Goal: Answer question/provide support: Share knowledge or assist other users

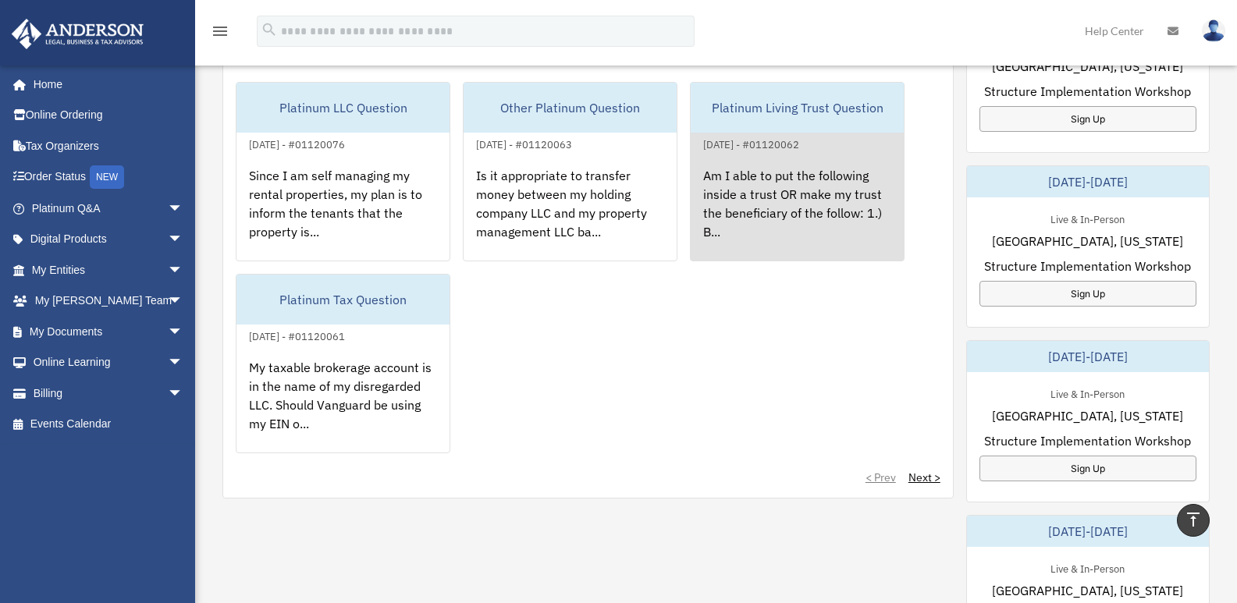
scroll to position [312, 0]
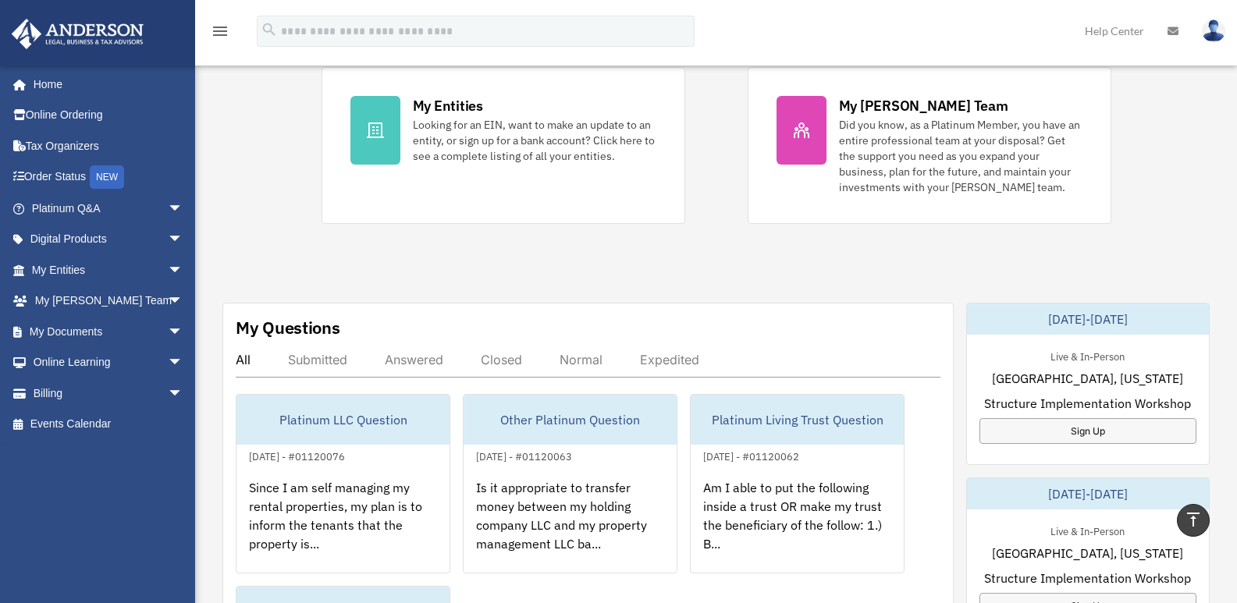
click at [410, 360] on div "Answered" at bounding box center [414, 360] width 59 height 16
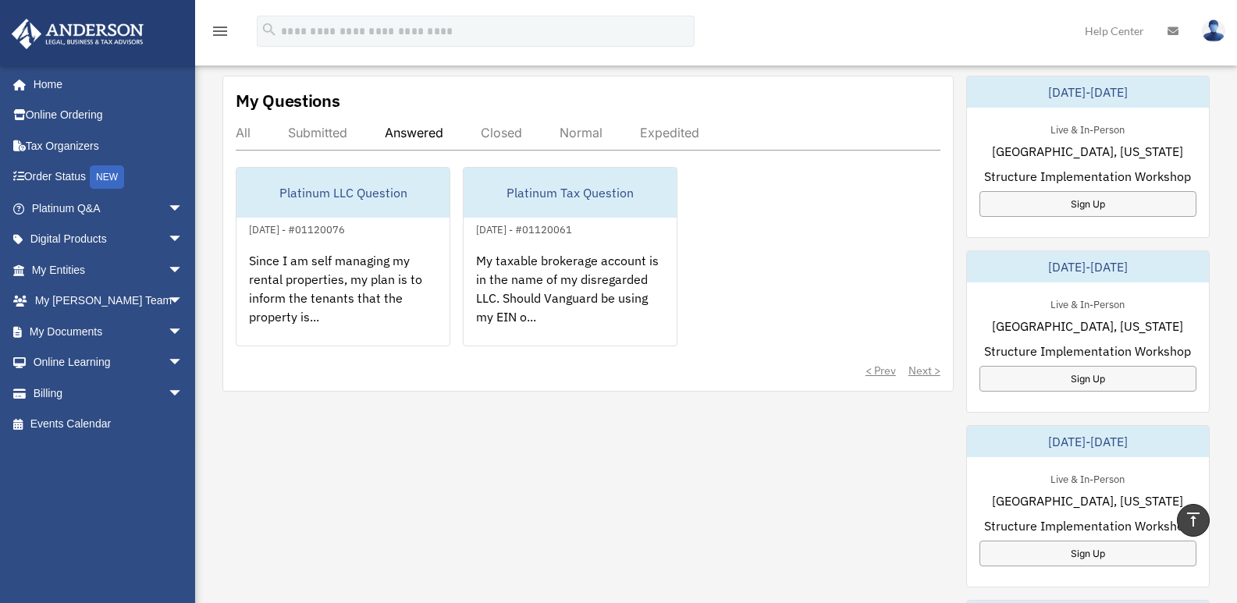
scroll to position [546, 0]
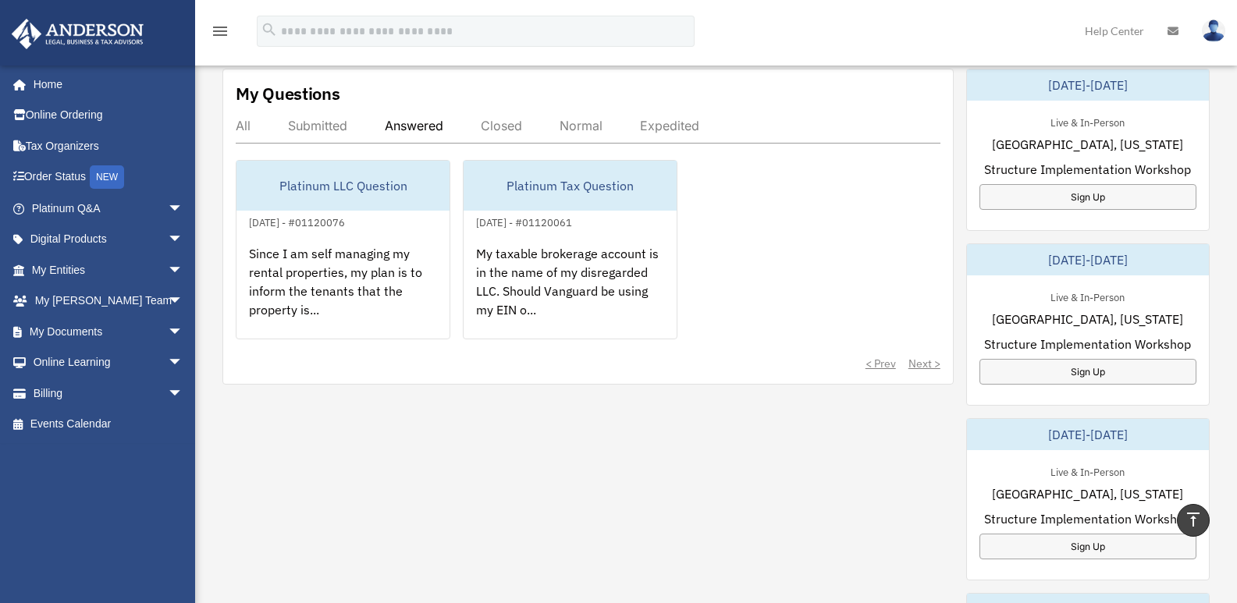
click at [311, 126] on div "Submitted" at bounding box center [317, 126] width 59 height 16
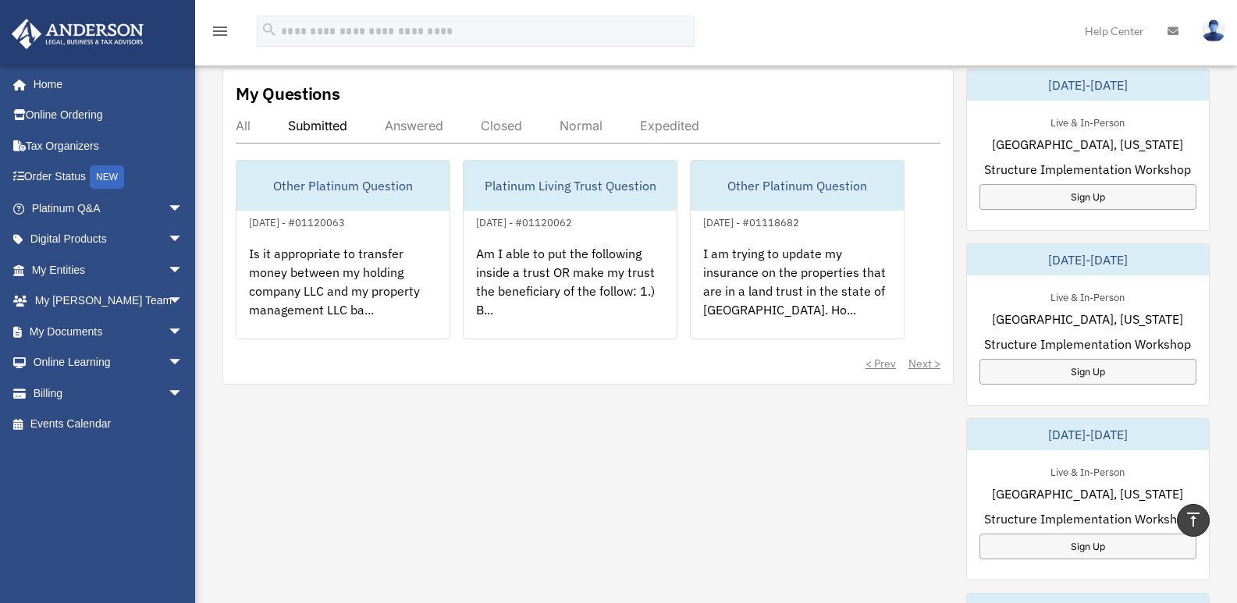
click at [397, 130] on div "Answered" at bounding box center [414, 126] width 59 height 16
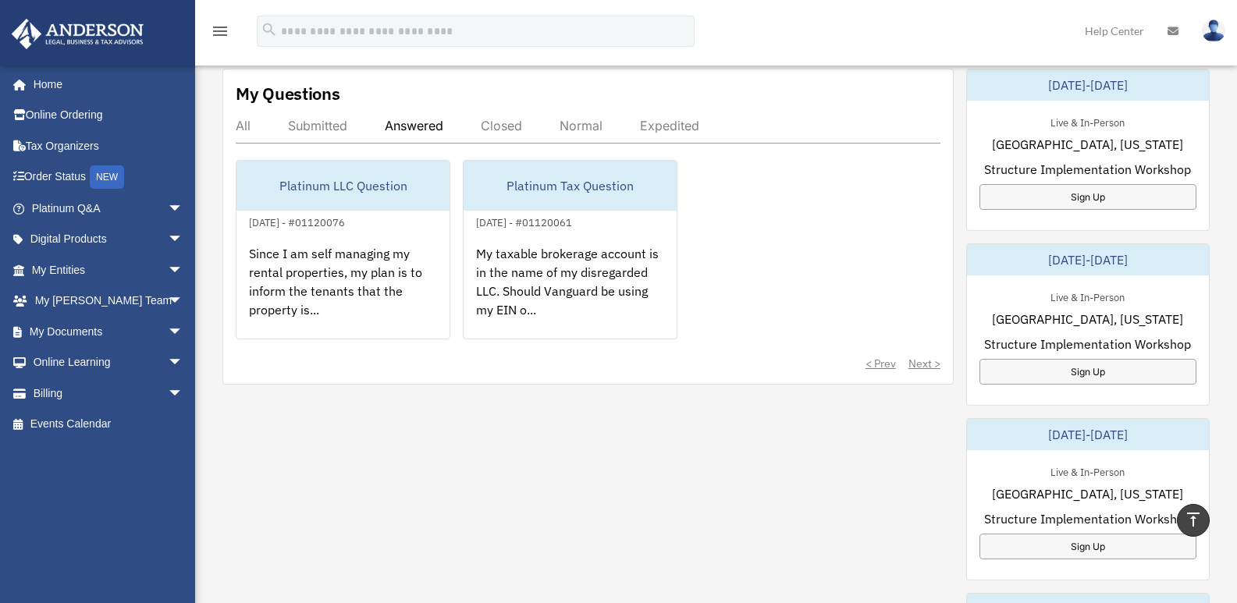
click at [864, 359] on div "< Prev Next >" at bounding box center [588, 364] width 705 height 16
click at [881, 364] on div "< Prev Next >" at bounding box center [588, 364] width 705 height 16
click at [920, 367] on div "< Prev Next >" at bounding box center [588, 364] width 705 height 16
click at [240, 131] on div "All" at bounding box center [243, 126] width 15 height 16
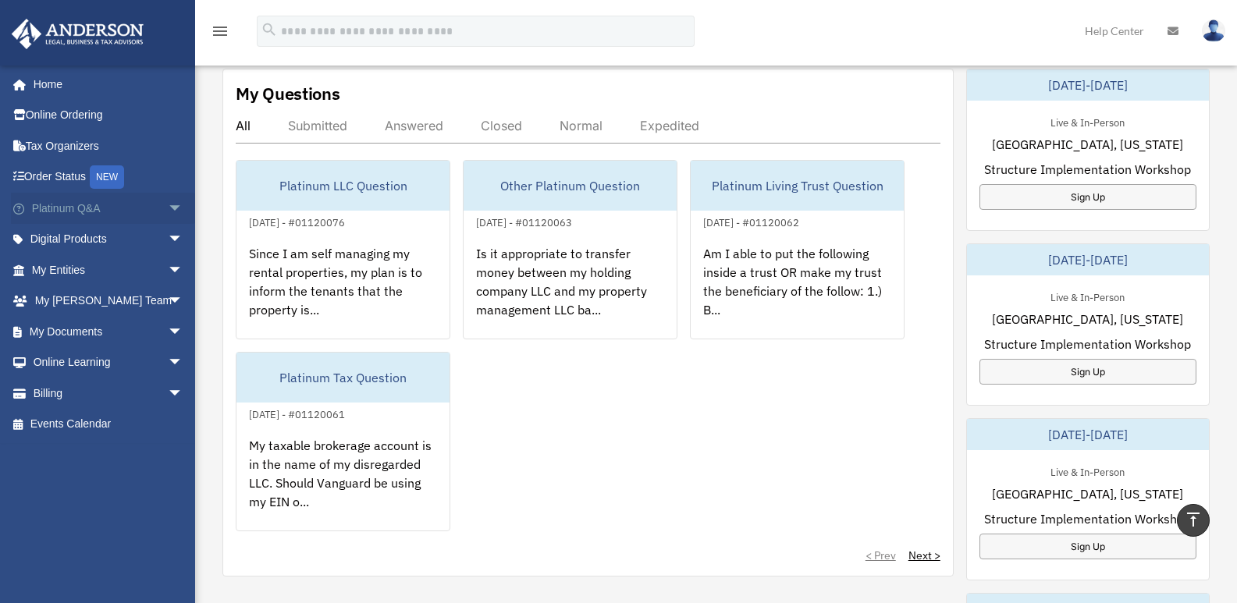
click at [41, 215] on link "Platinum Q&A arrow_drop_down" at bounding box center [109, 208] width 196 height 31
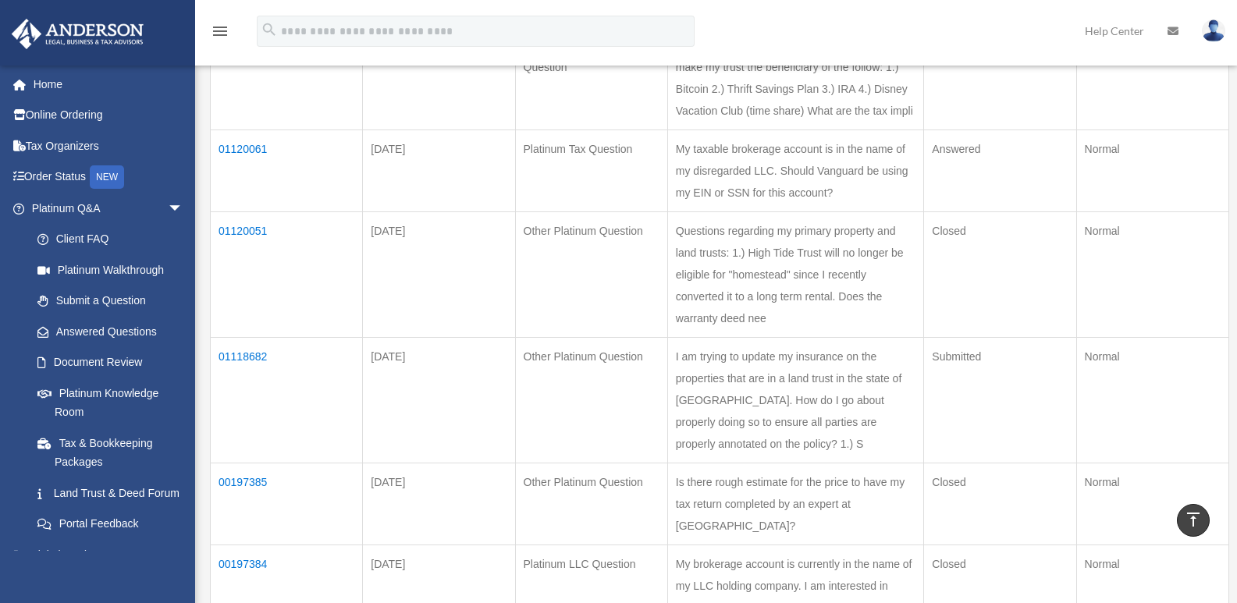
scroll to position [625, 0]
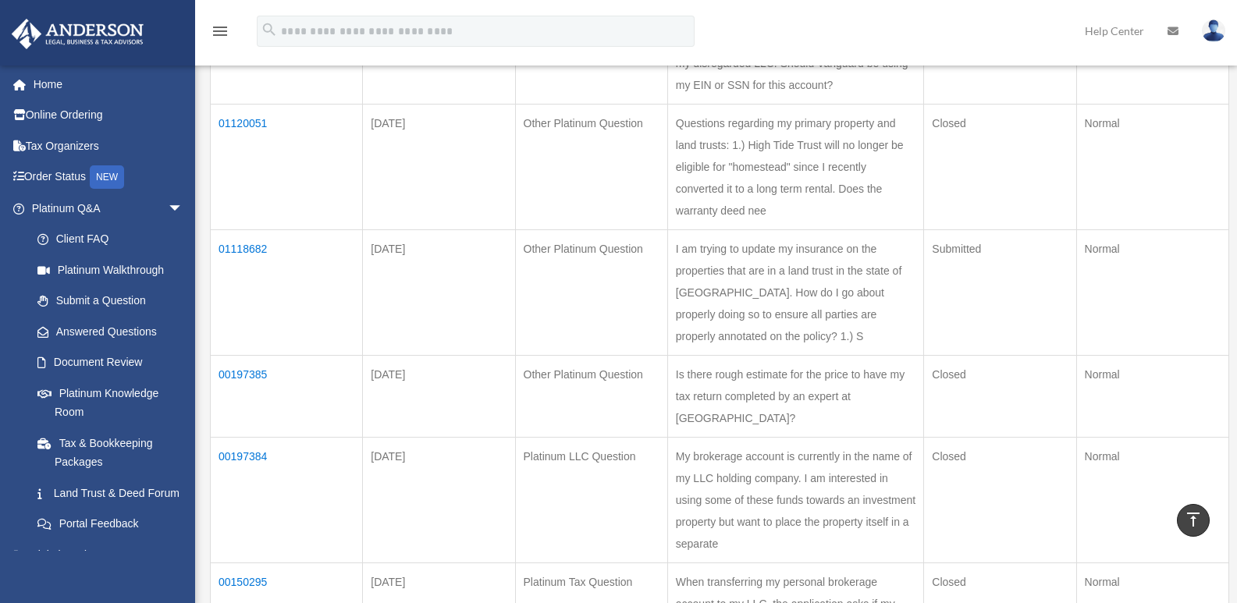
click at [248, 230] on td "01120051" at bounding box center [287, 168] width 152 height 126
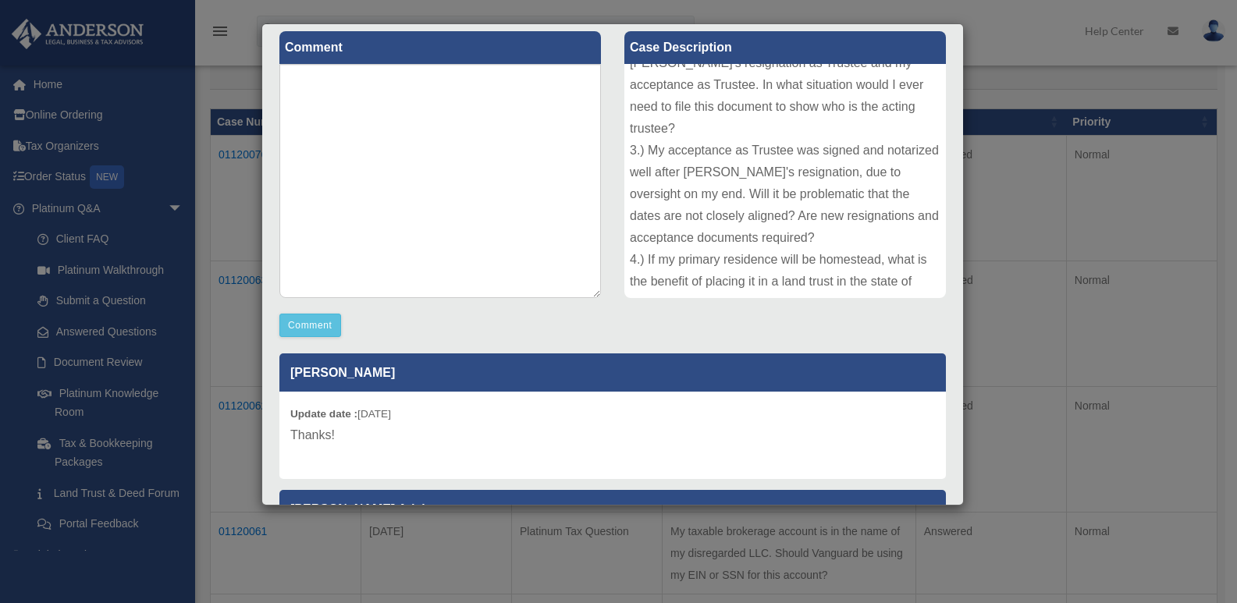
scroll to position [0, 0]
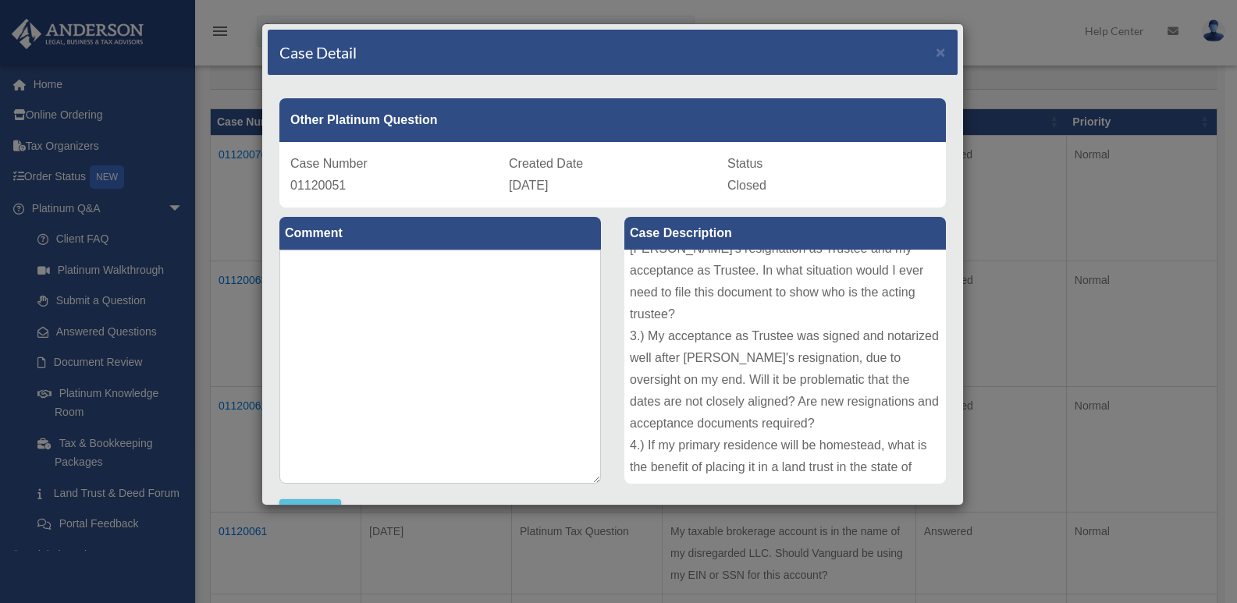
click at [923, 50] on div "Case Detail ×" at bounding box center [613, 53] width 690 height 46
click at [936, 55] on span "×" at bounding box center [941, 52] width 10 height 18
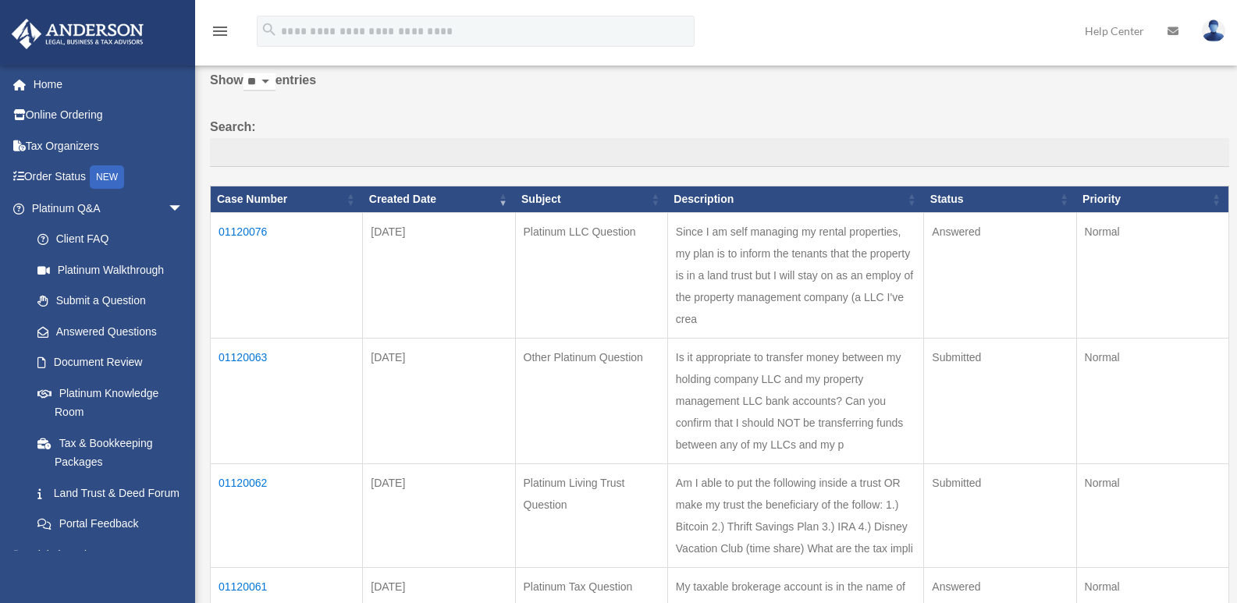
scroll to position [78, 0]
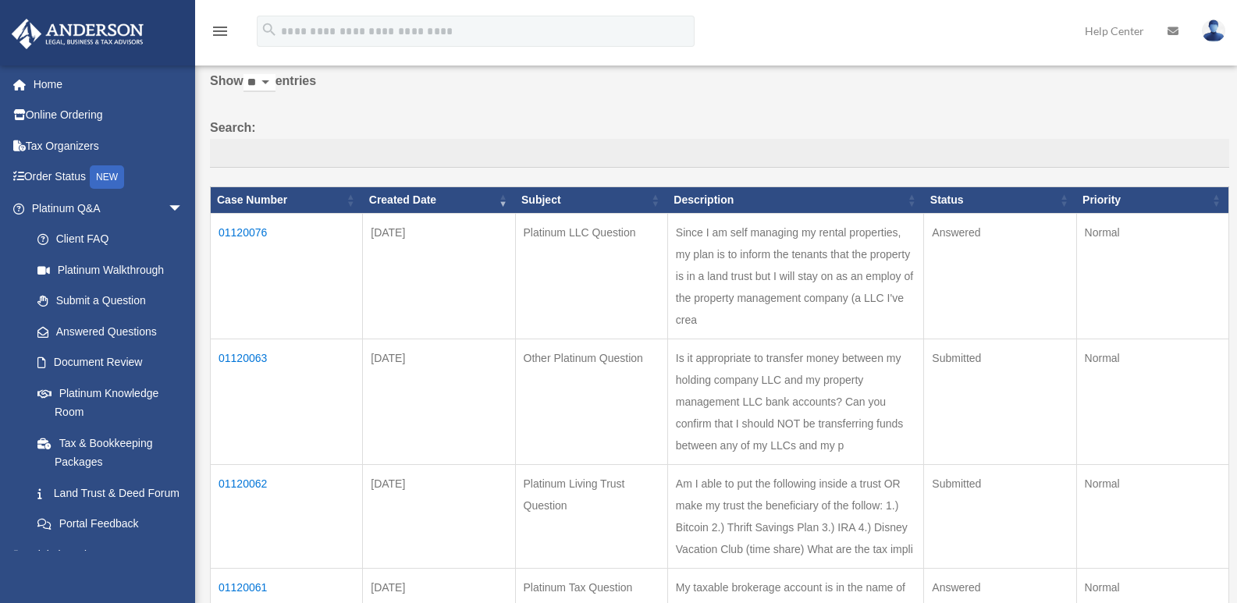
click at [242, 226] on td "01120076" at bounding box center [287, 277] width 152 height 126
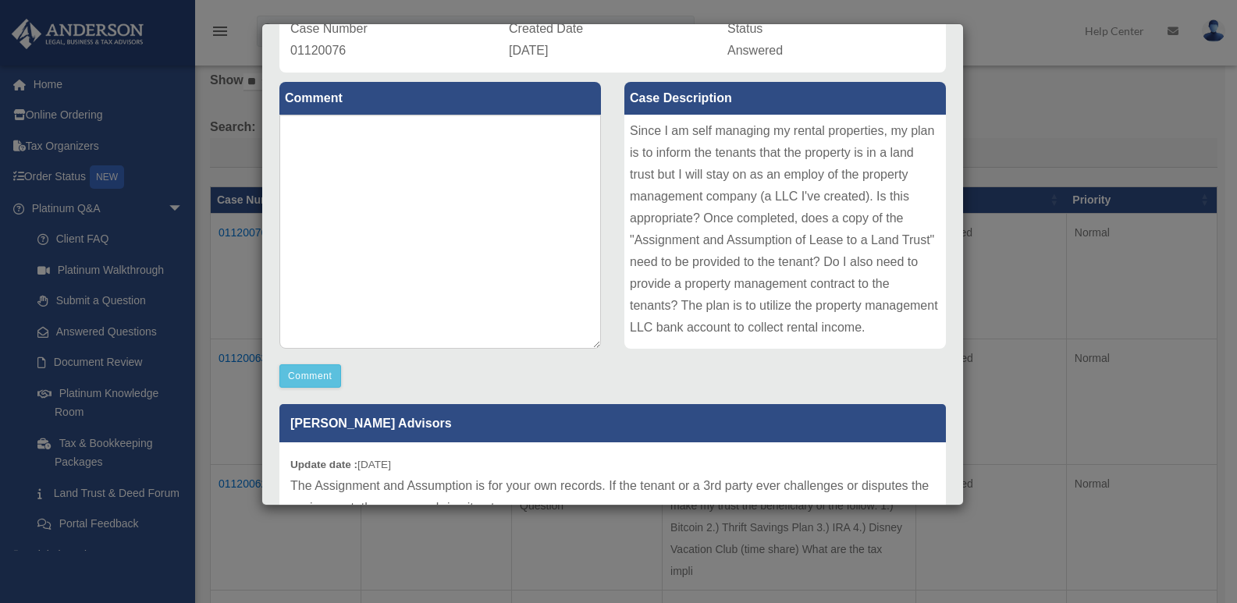
scroll to position [70, 0]
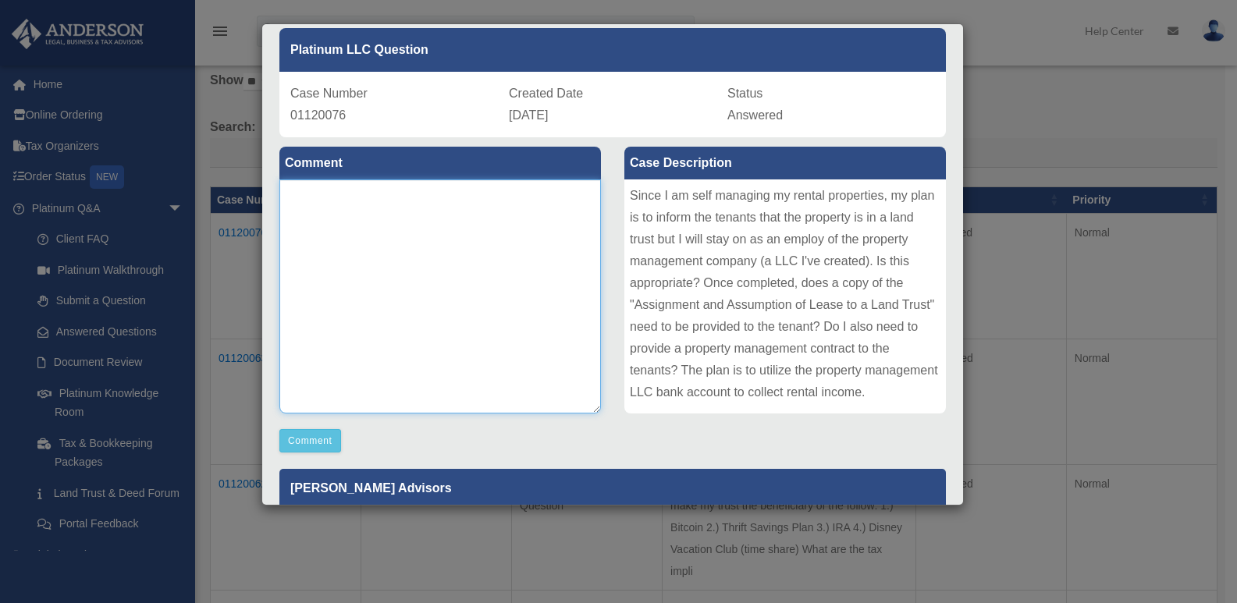
click at [521, 272] on textarea at bounding box center [440, 297] width 322 height 234
type textarea "**********"
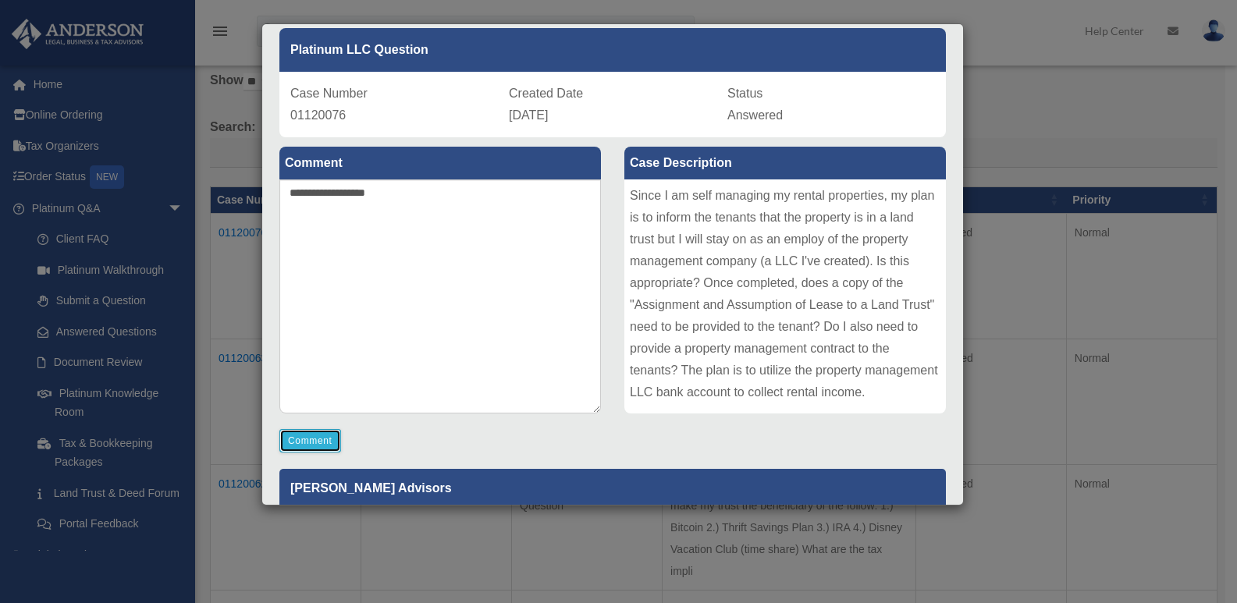
click at [322, 439] on button "Comment" at bounding box center [310, 440] width 62 height 23
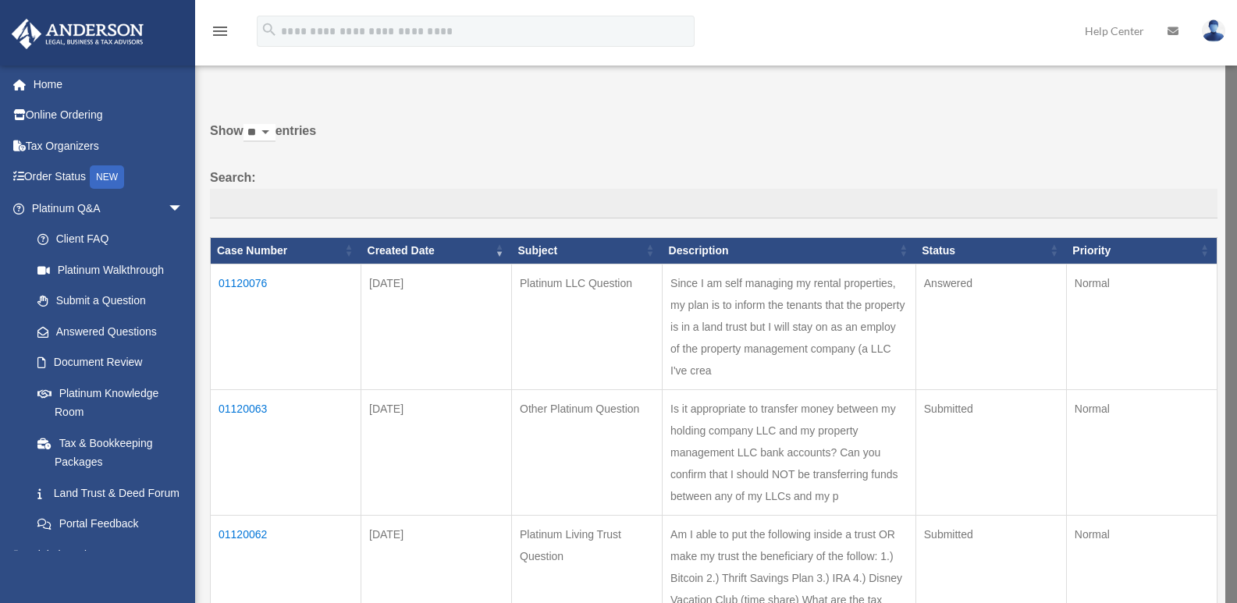
scroll to position [0, 0]
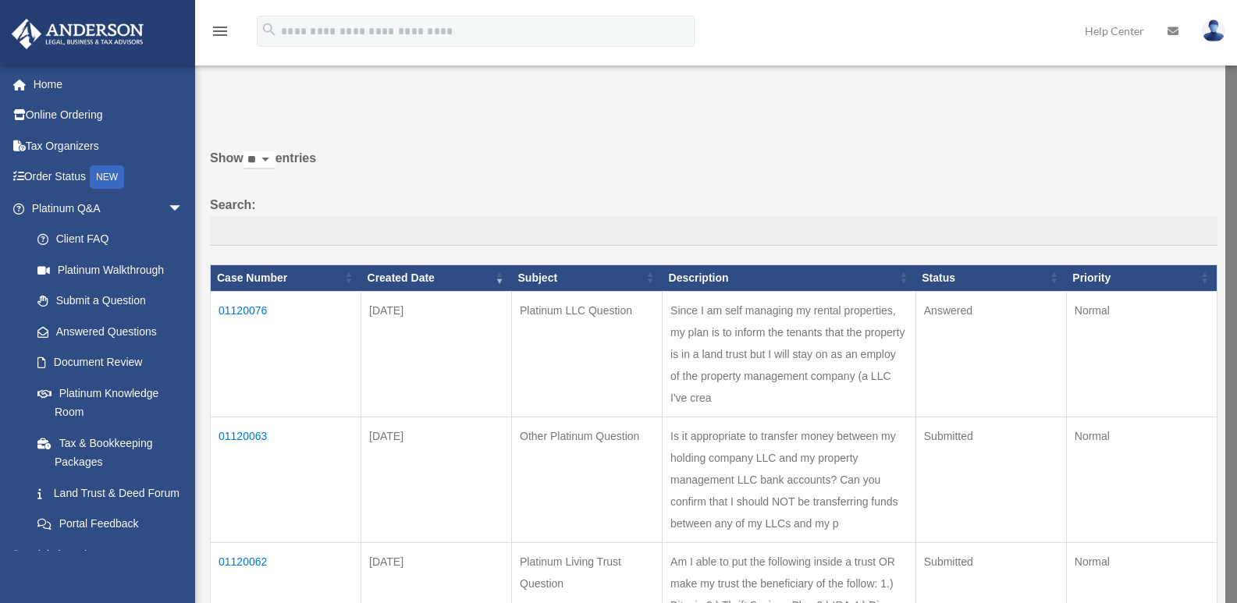
click at [255, 307] on td "01120076" at bounding box center [286, 354] width 151 height 126
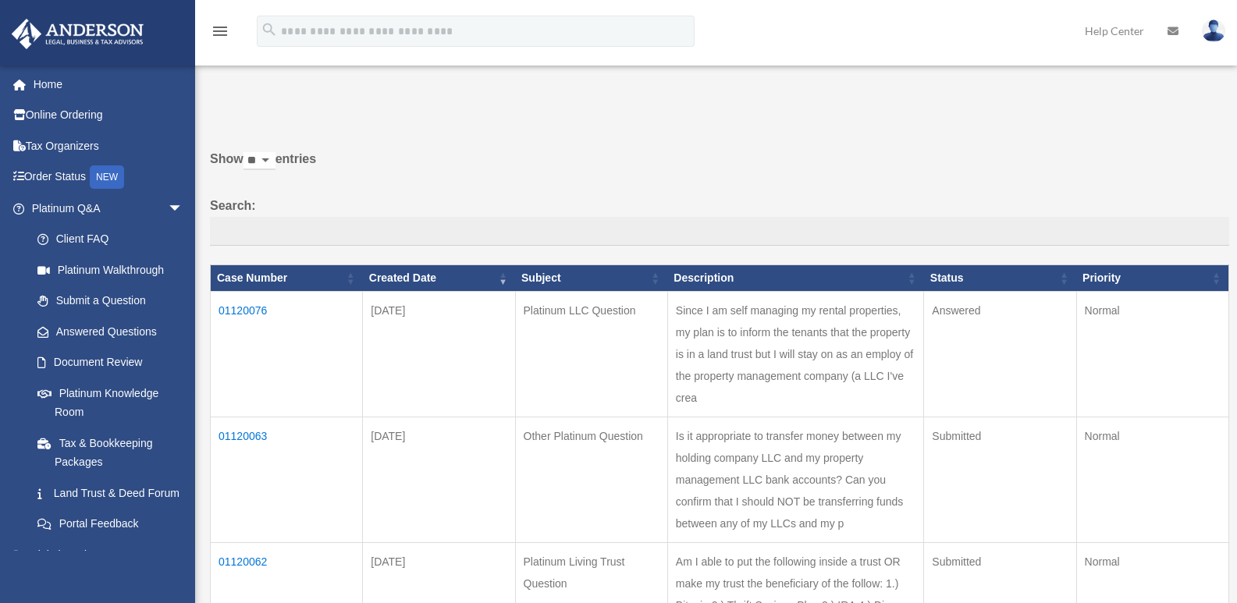
click at [240, 314] on td "01120076" at bounding box center [287, 355] width 152 height 126
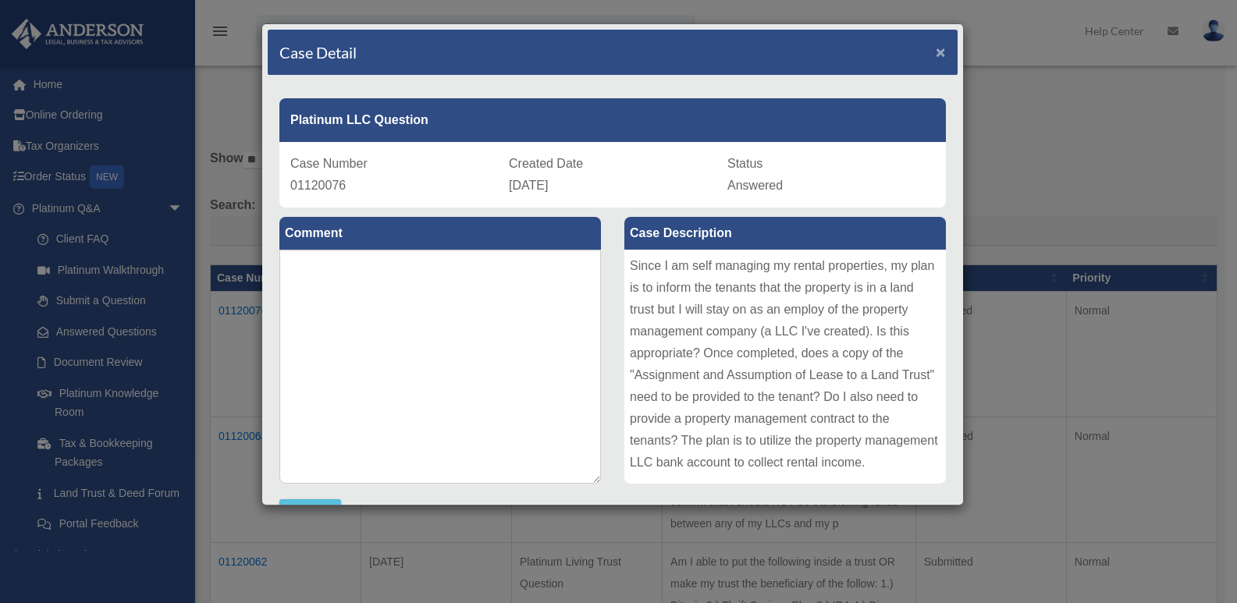
click at [936, 51] on span "×" at bounding box center [941, 52] width 10 height 18
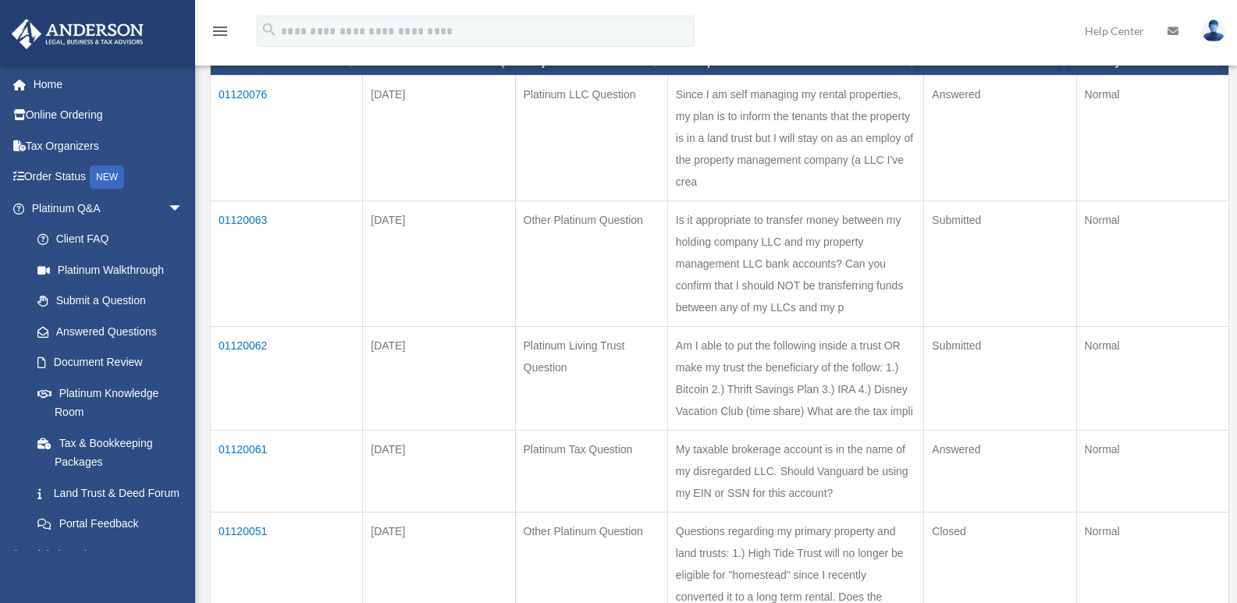
scroll to position [234, 0]
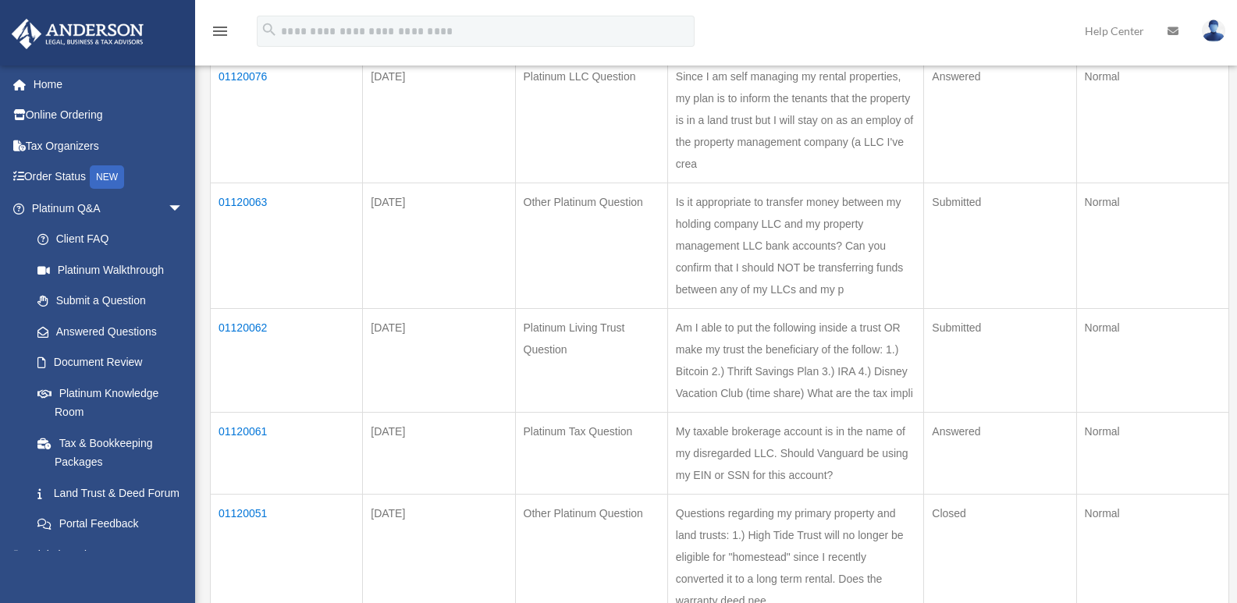
click at [247, 413] on td "01120062" at bounding box center [287, 361] width 152 height 104
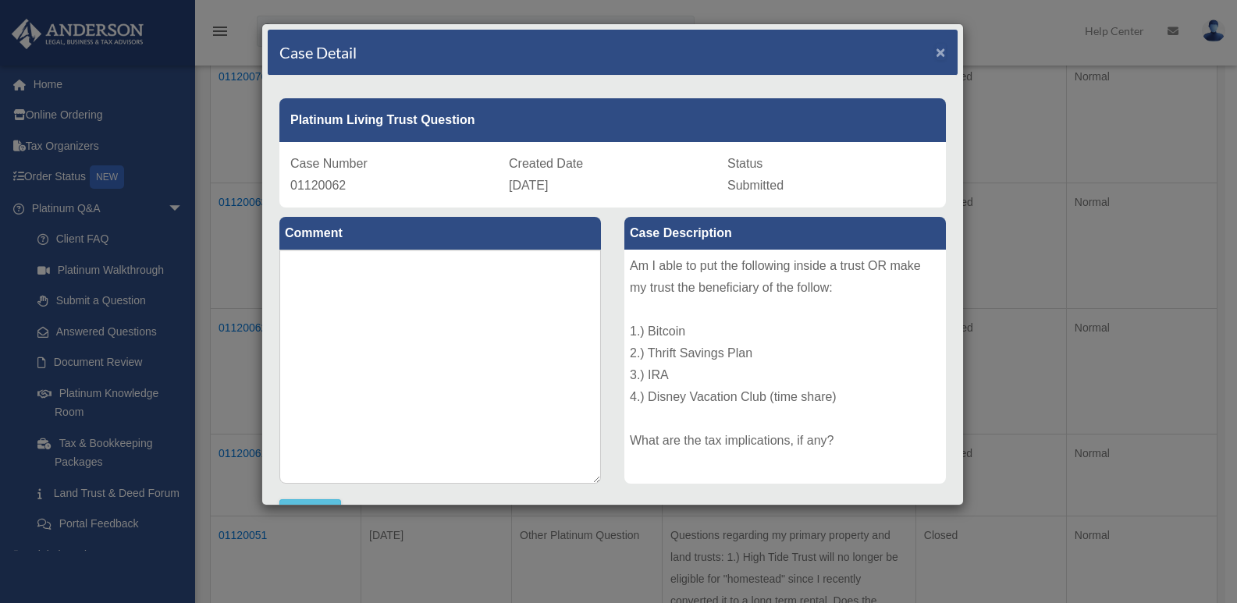
click at [936, 48] on span "×" at bounding box center [941, 52] width 10 height 18
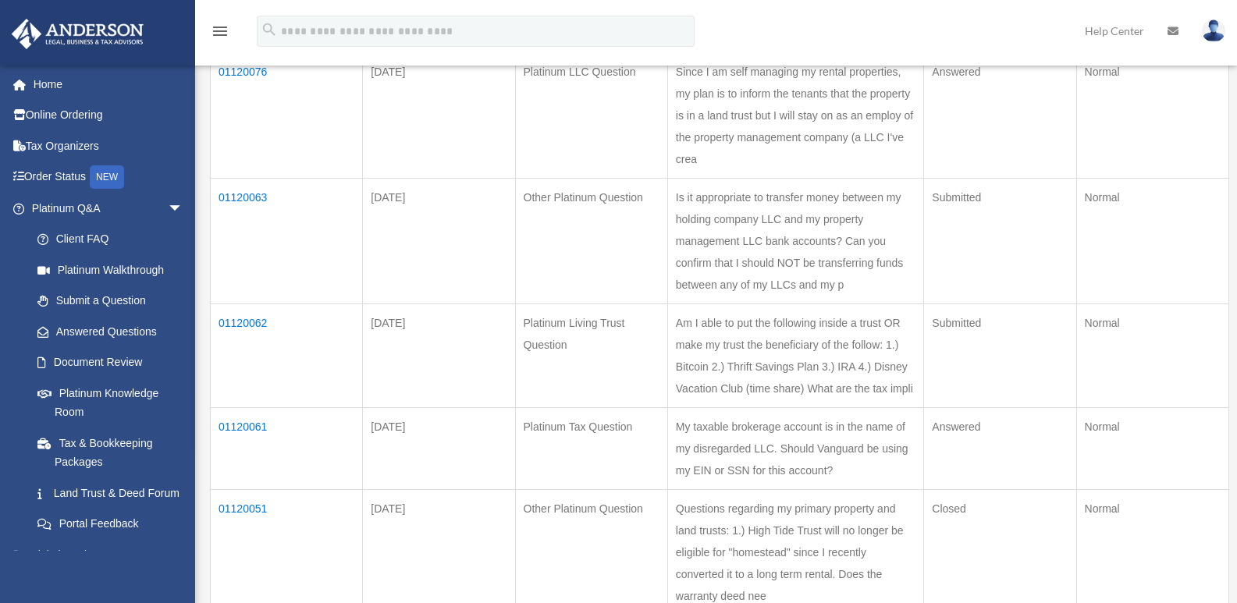
scroll to position [468, 0]
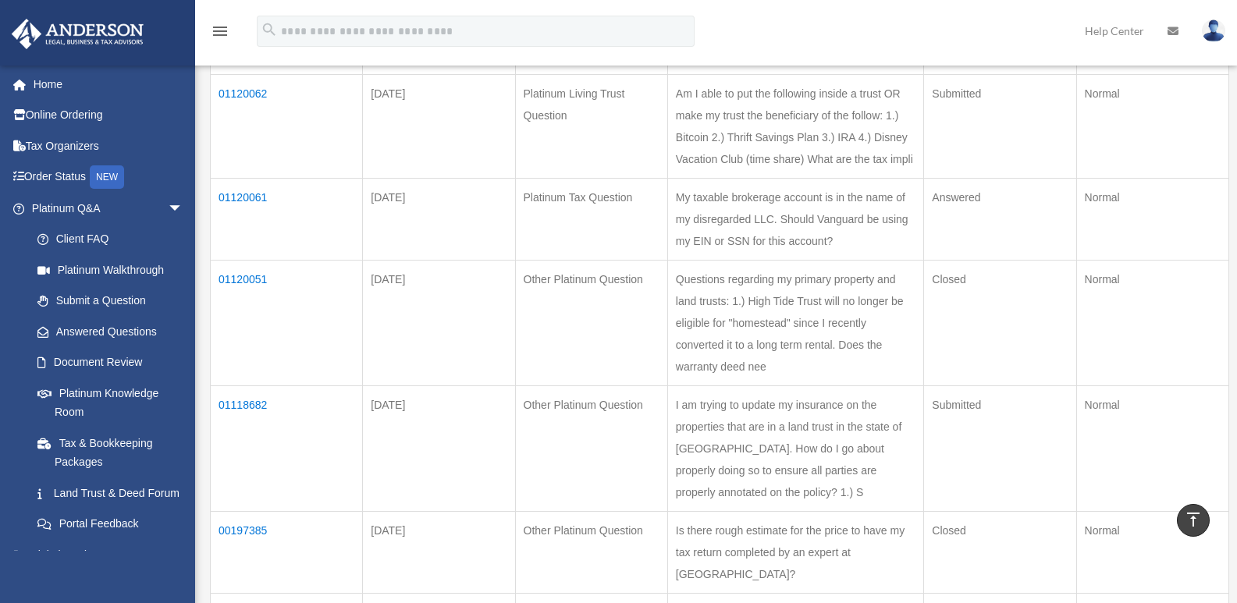
click at [245, 261] on td "01120061" at bounding box center [287, 220] width 152 height 82
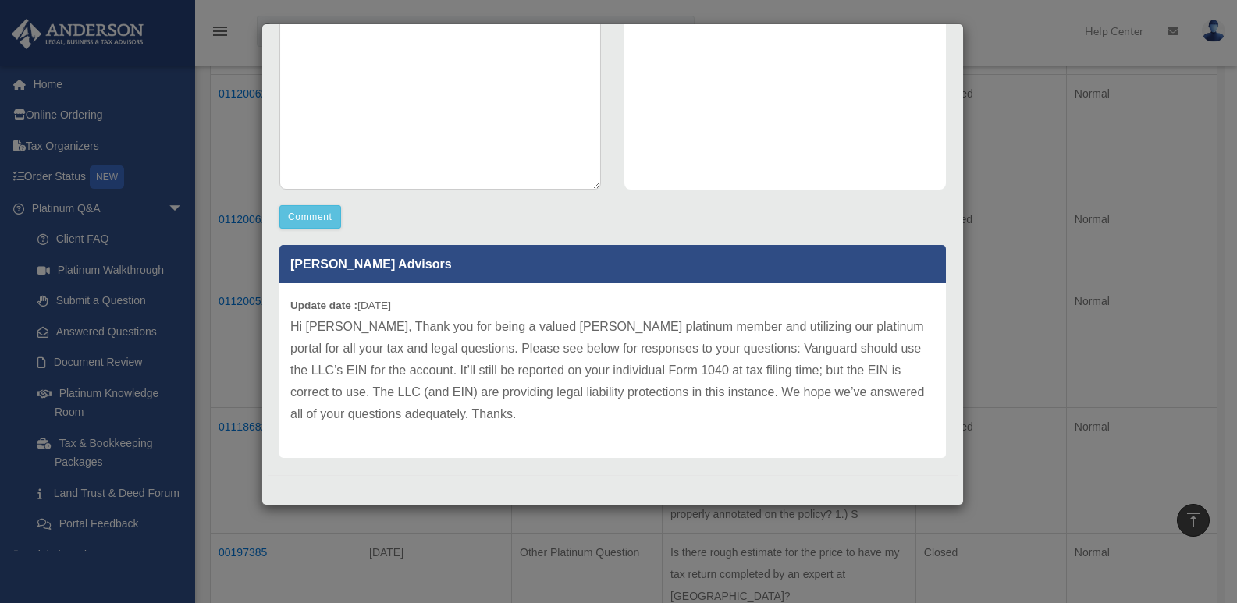
scroll to position [60, 0]
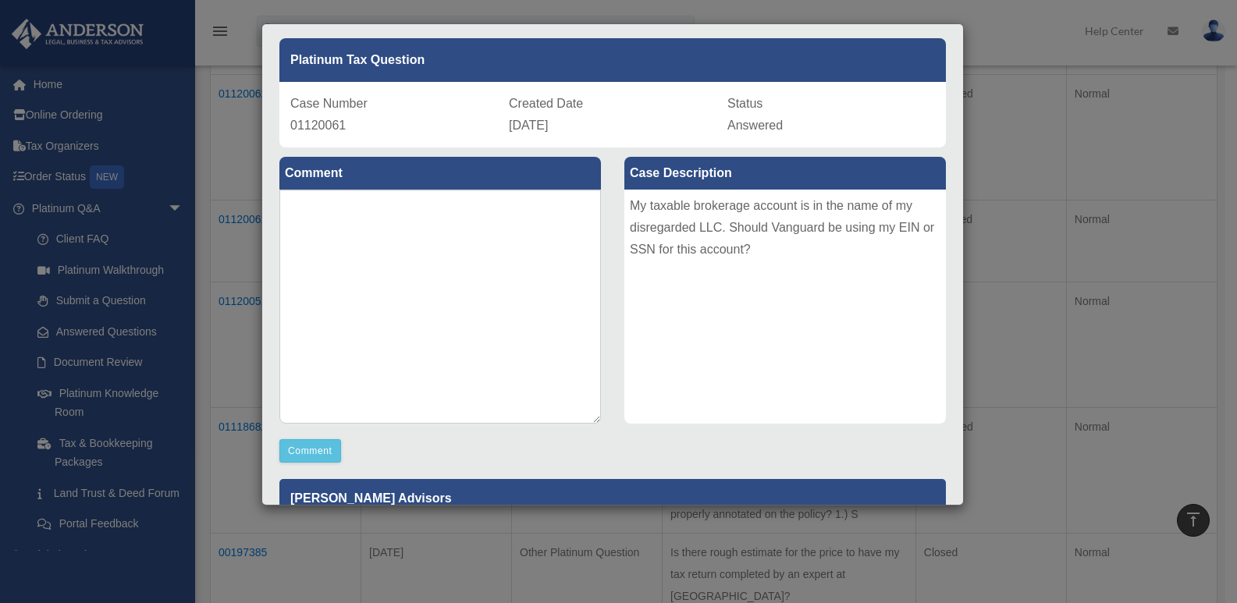
click at [398, 183] on label "Comment" at bounding box center [440, 173] width 322 height 33
click at [394, 232] on textarea at bounding box center [440, 307] width 322 height 234
type textarea "*"
type textarea "**********"
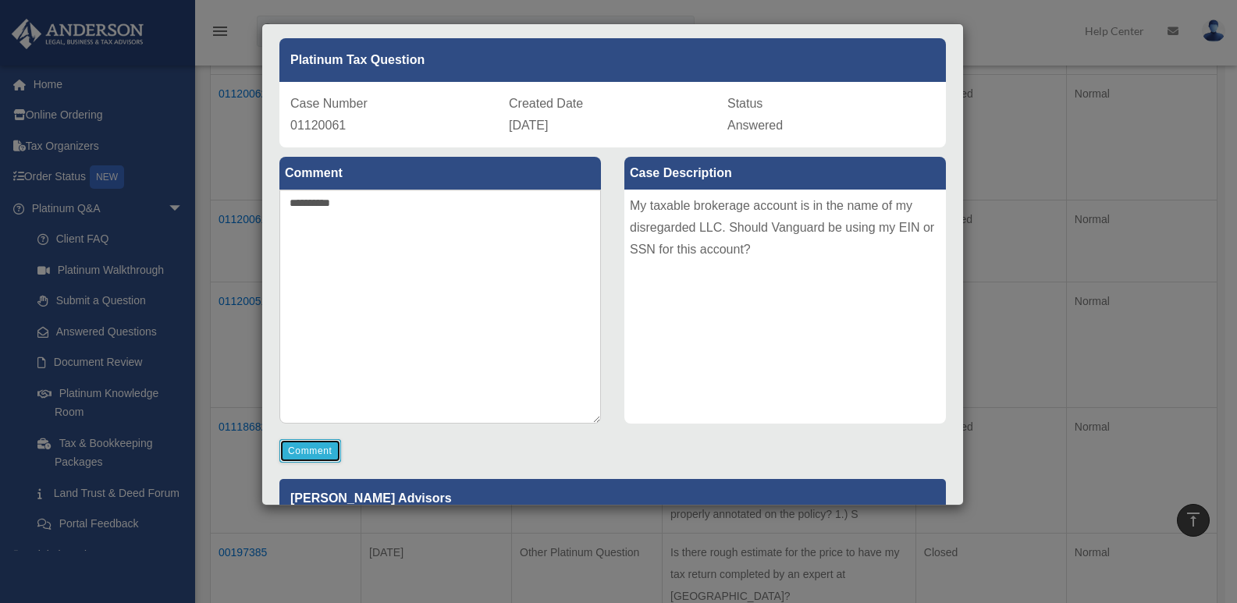
click at [306, 442] on button "Comment" at bounding box center [310, 451] width 62 height 23
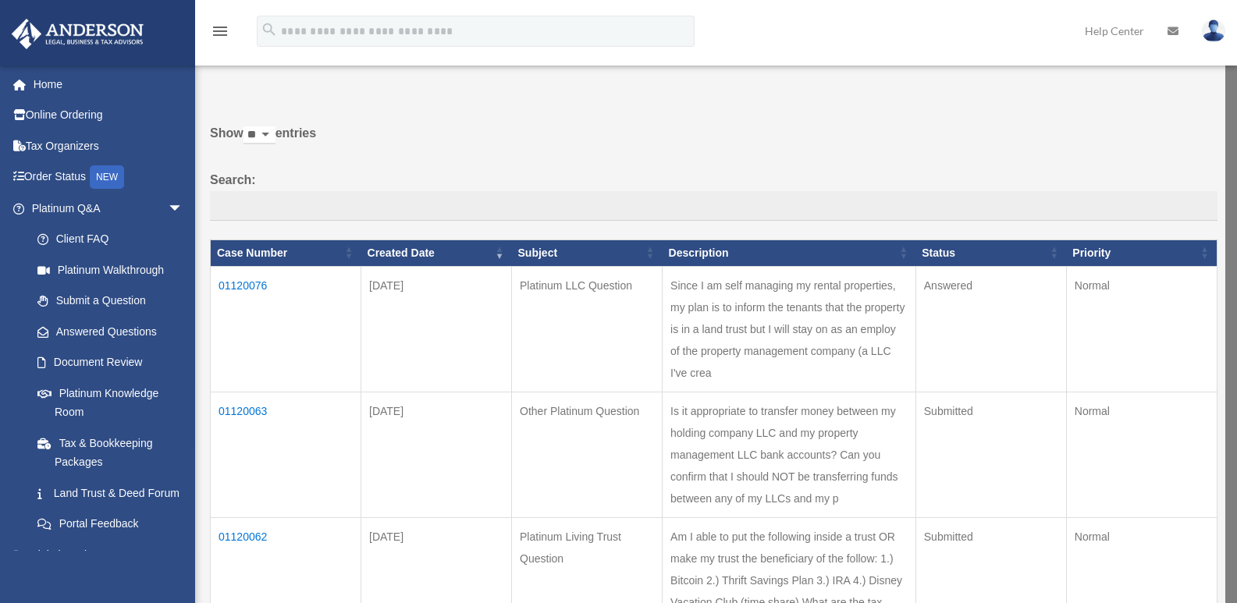
scroll to position [0, 0]
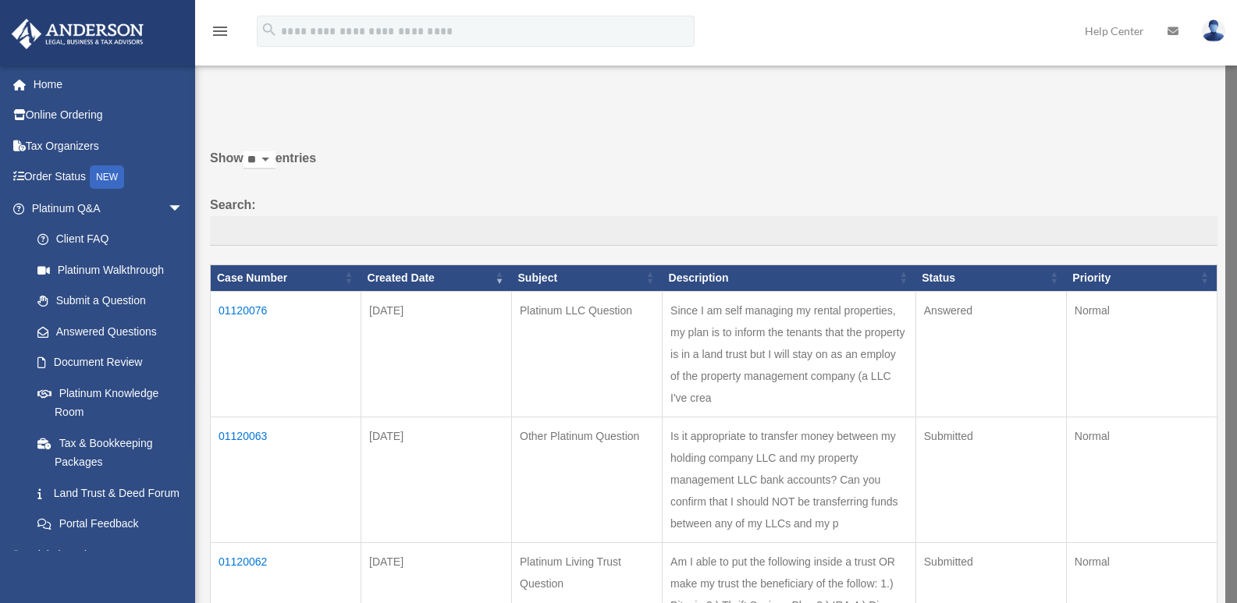
click at [249, 311] on td "01120076" at bounding box center [286, 354] width 151 height 126
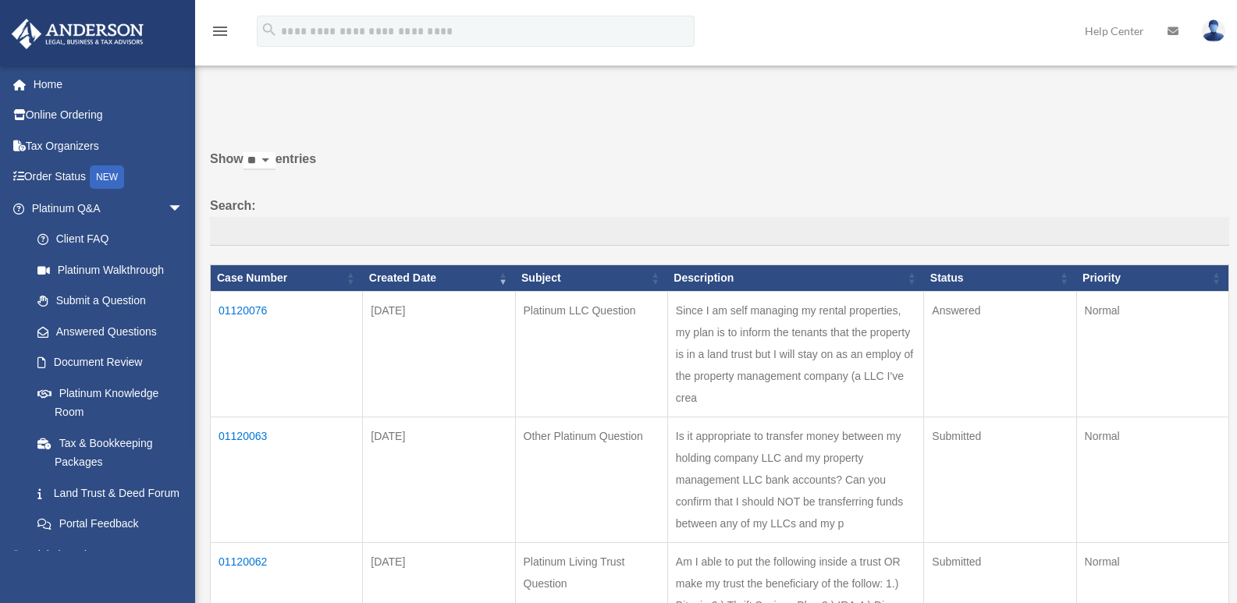
click at [253, 306] on td "01120076" at bounding box center [287, 355] width 152 height 126
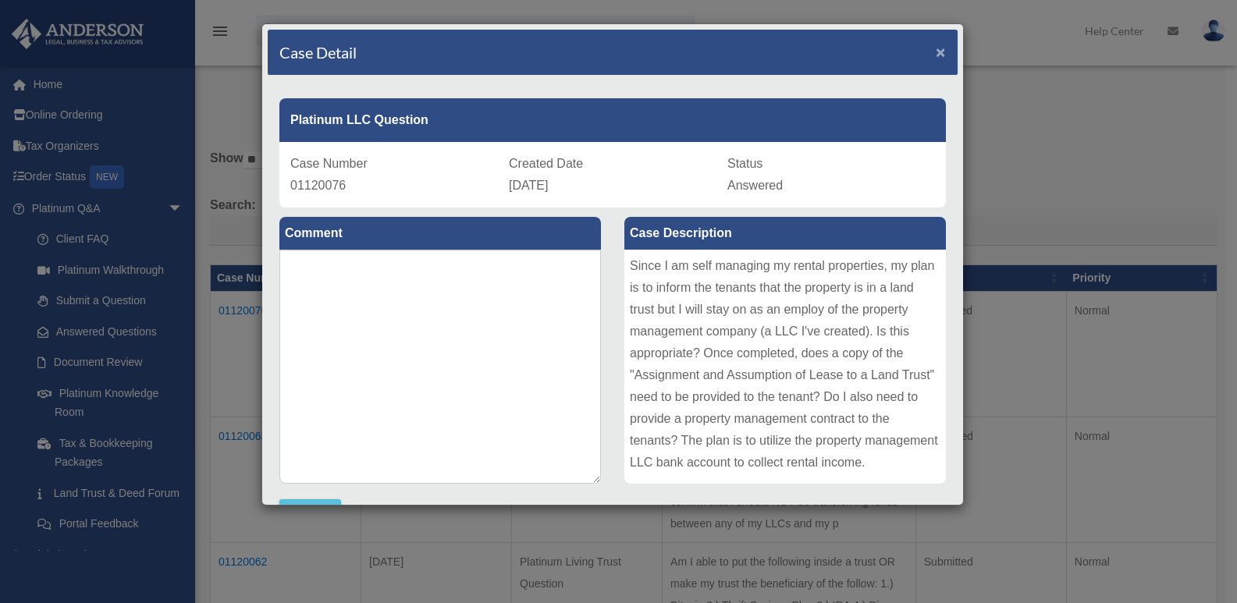
click at [936, 55] on span "×" at bounding box center [941, 52] width 10 height 18
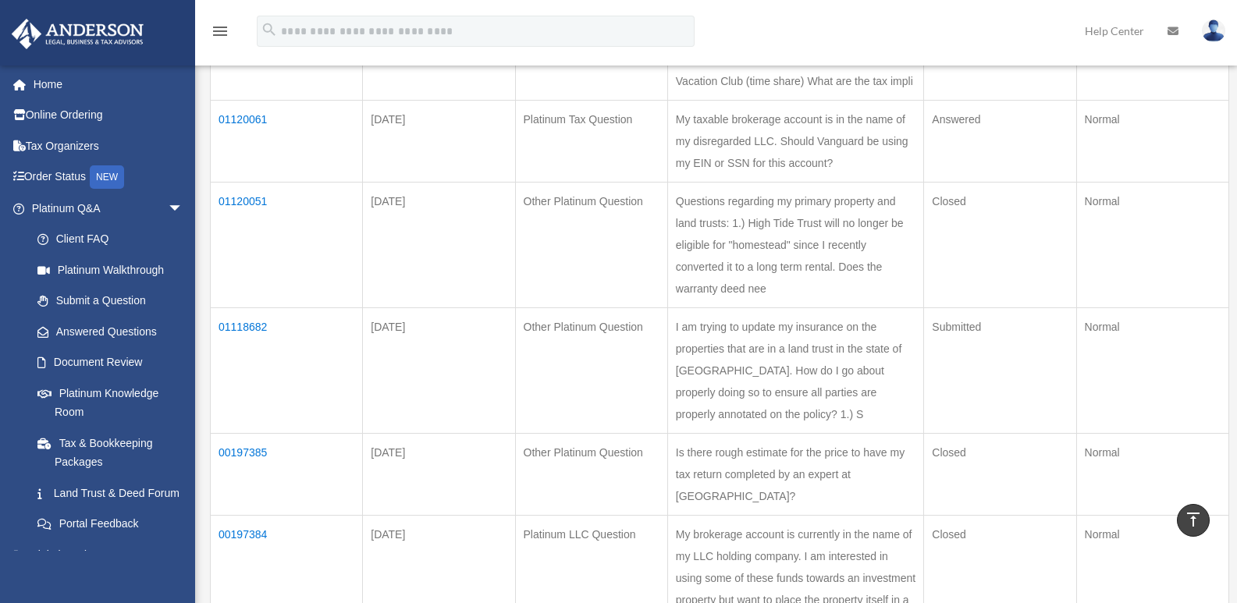
scroll to position [625, 0]
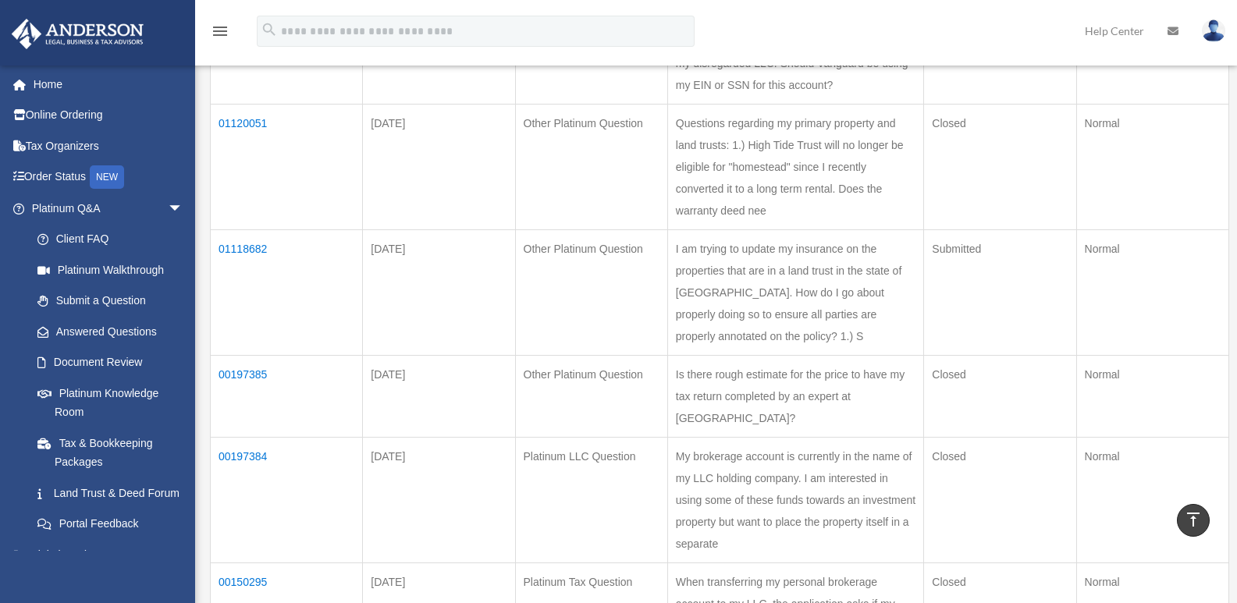
click at [247, 230] on td "01120051" at bounding box center [287, 168] width 152 height 126
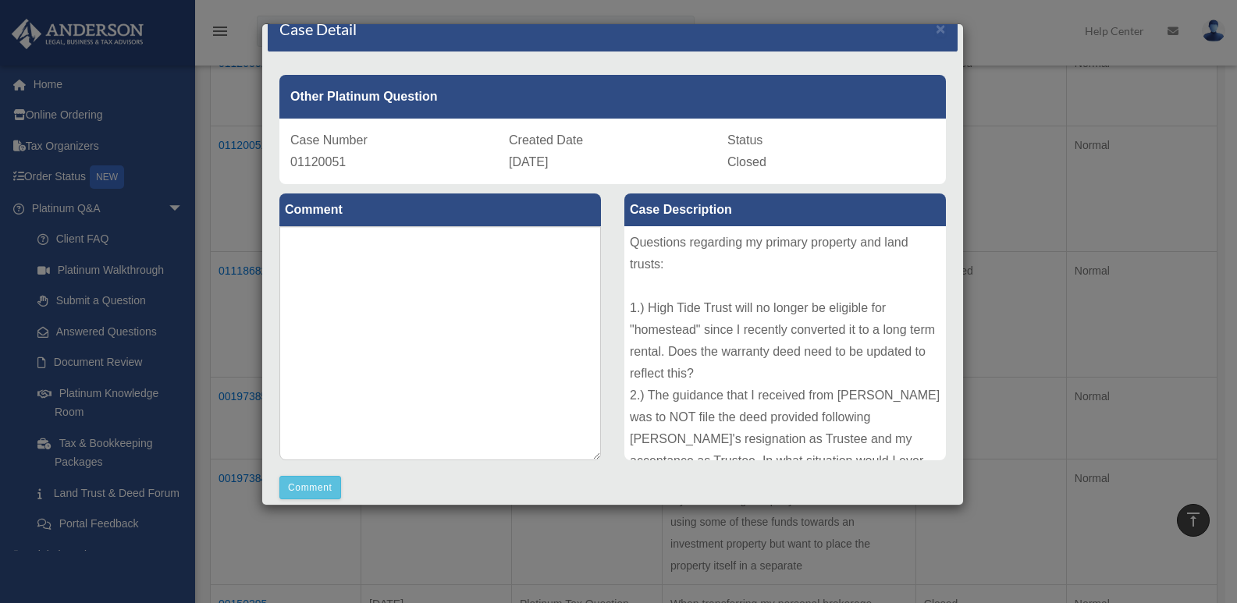
scroll to position [0, 0]
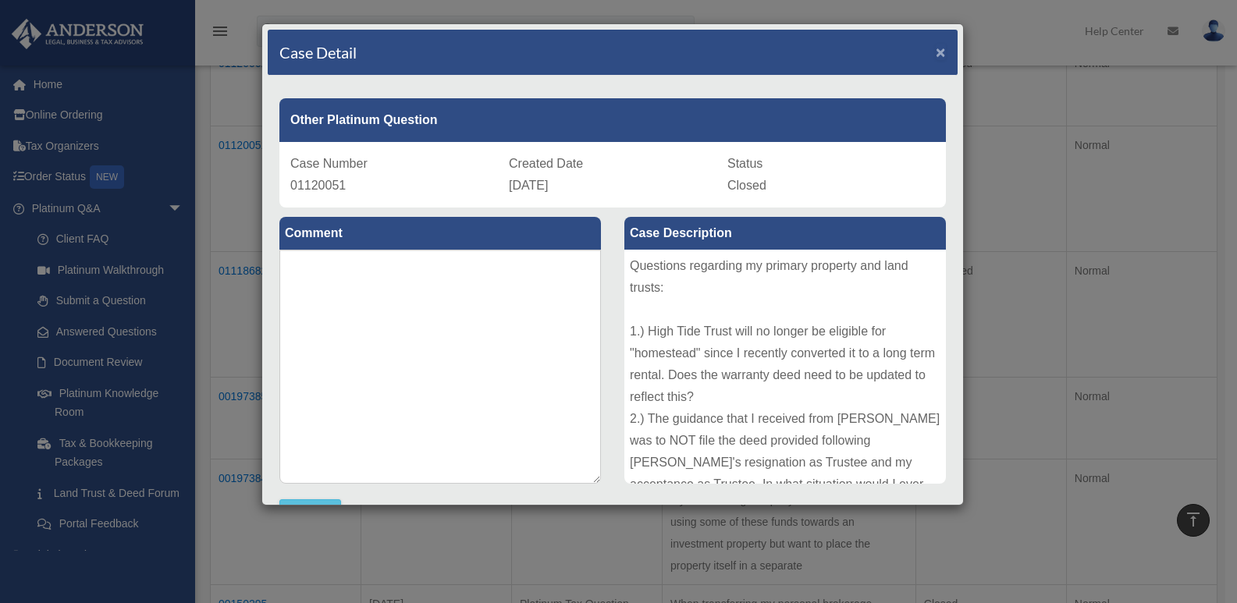
click at [936, 54] on span "×" at bounding box center [941, 52] width 10 height 18
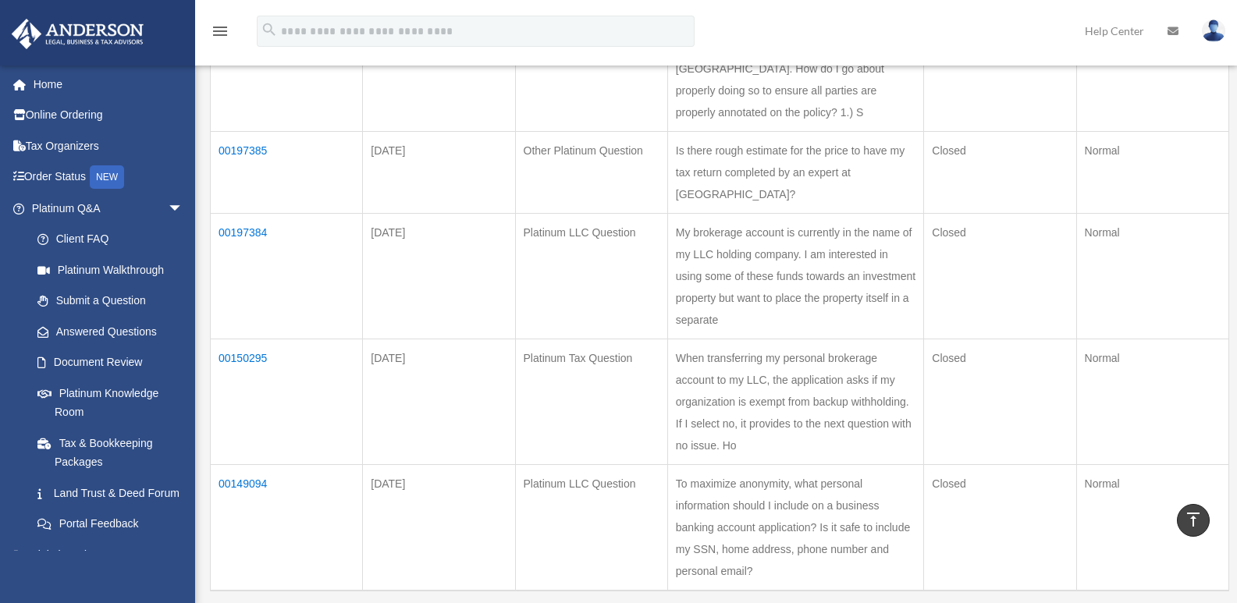
scroll to position [859, 0]
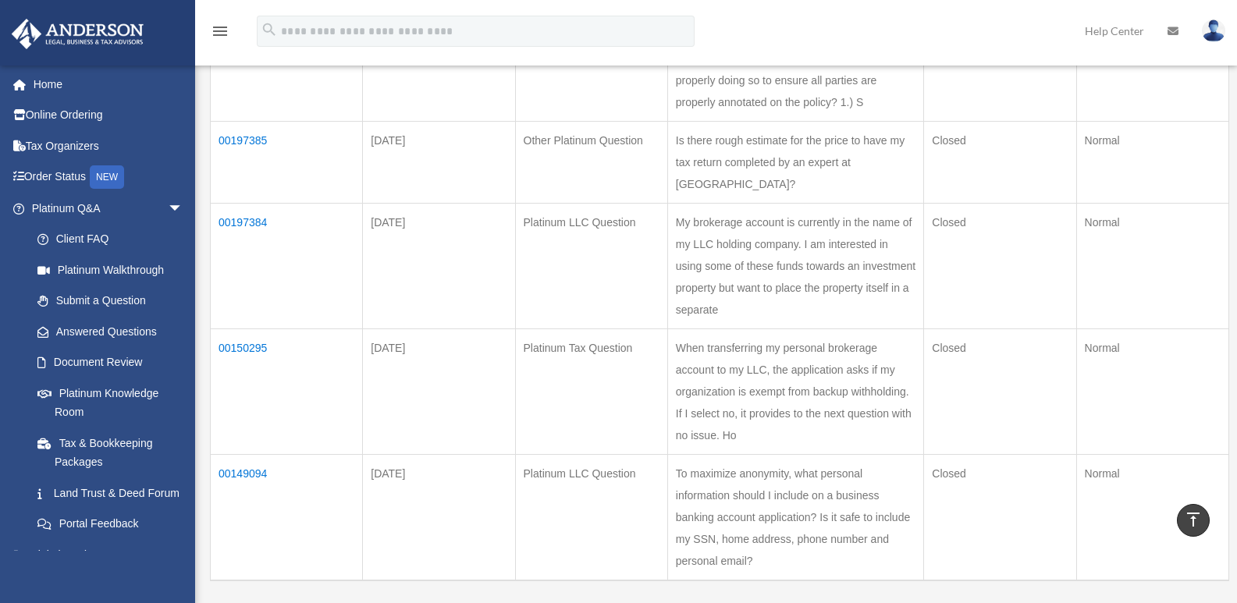
click at [245, 122] on td "01118682" at bounding box center [287, 59] width 152 height 126
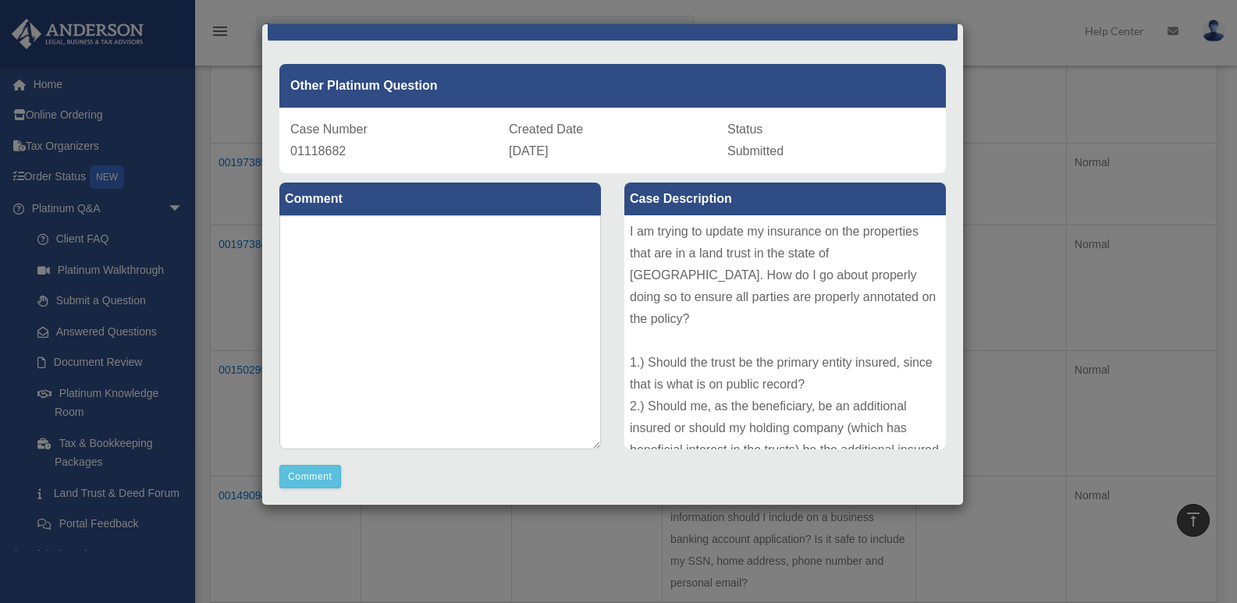
scroll to position [0, 0]
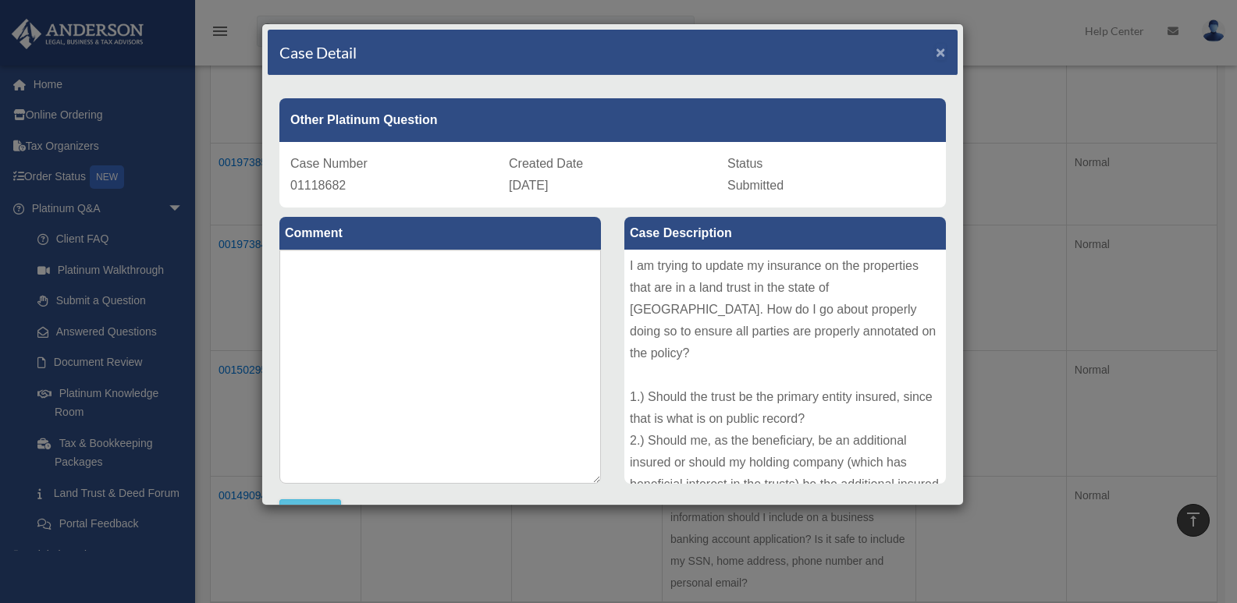
click at [936, 55] on span "×" at bounding box center [941, 52] width 10 height 18
